Goal: Navigation & Orientation: Find specific page/section

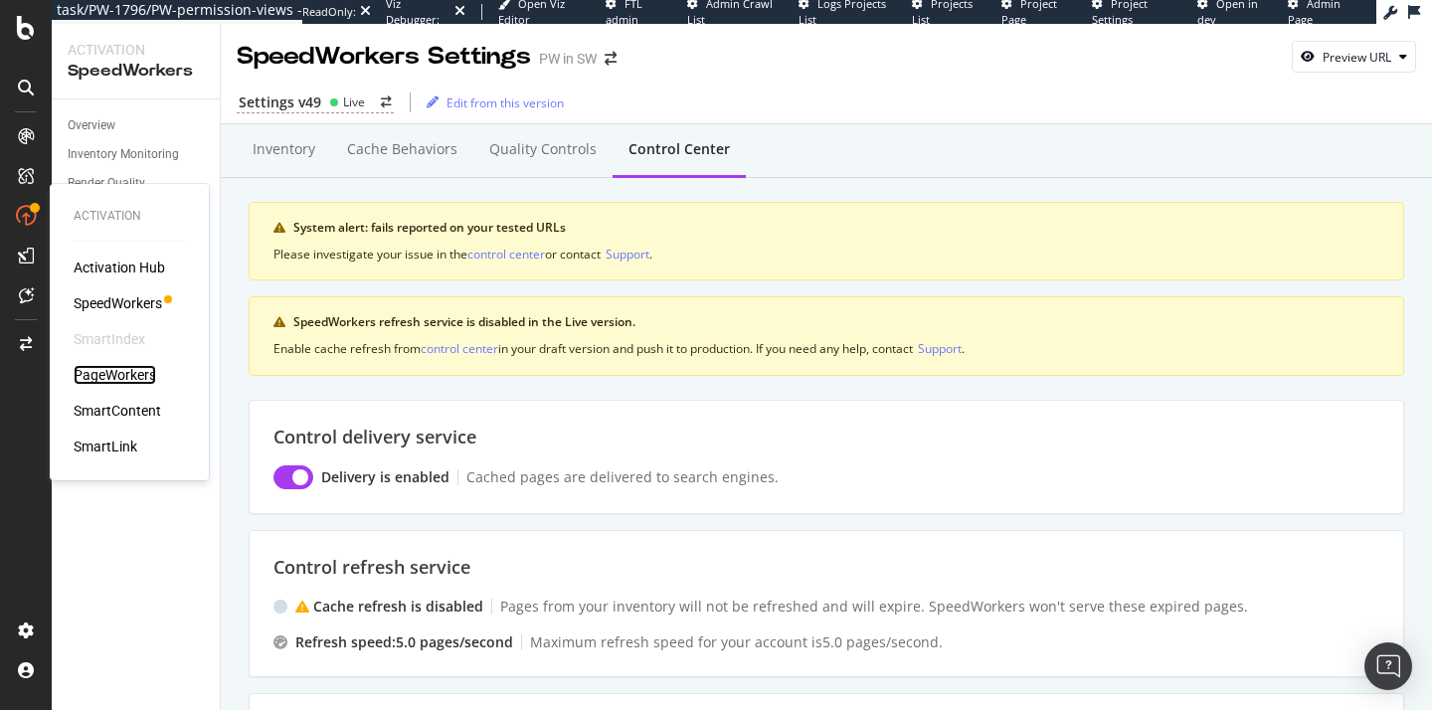
click at [123, 379] on div "PageWorkers" at bounding box center [115, 375] width 83 height 20
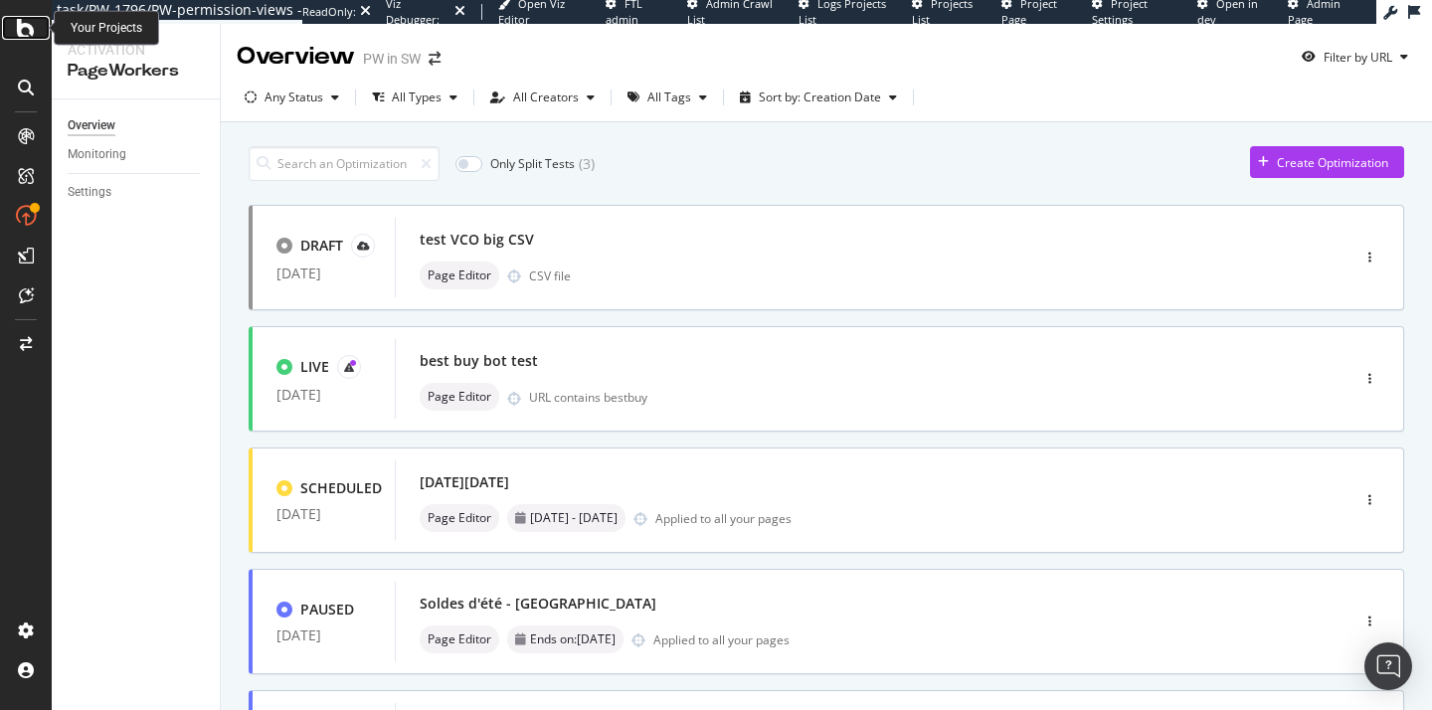
click at [22, 29] on icon at bounding box center [26, 28] width 18 height 24
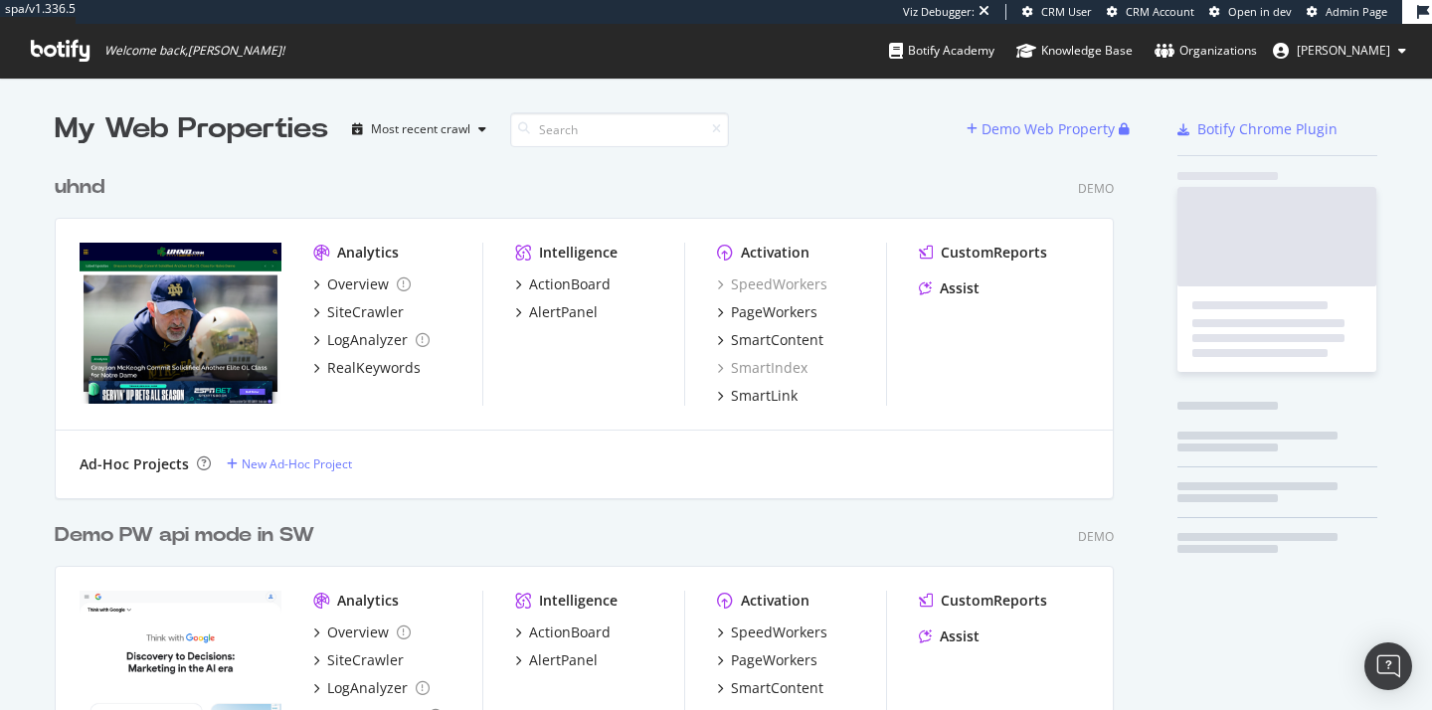
scroll to position [1393, 1075]
click at [1340, 54] on span "[PERSON_NAME]" at bounding box center [1343, 50] width 93 height 17
